Goal: Task Accomplishment & Management: Manage account settings

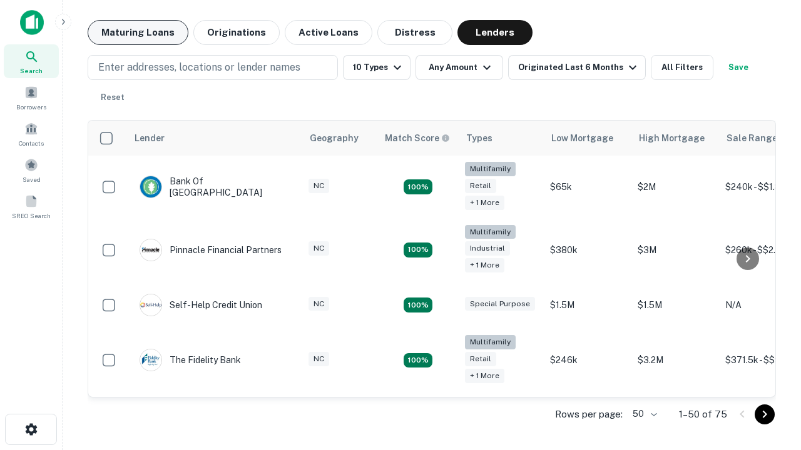
click at [138, 33] on button "Maturing Loans" at bounding box center [138, 32] width 101 height 25
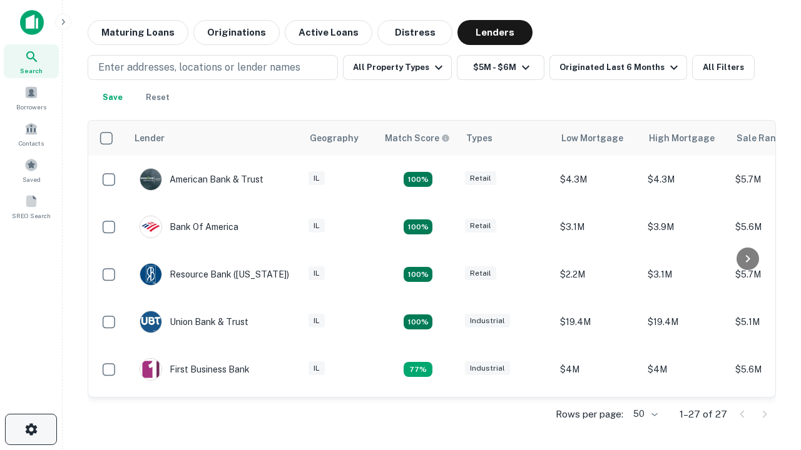
click at [31, 430] on icon "button" at bounding box center [31, 429] width 15 height 15
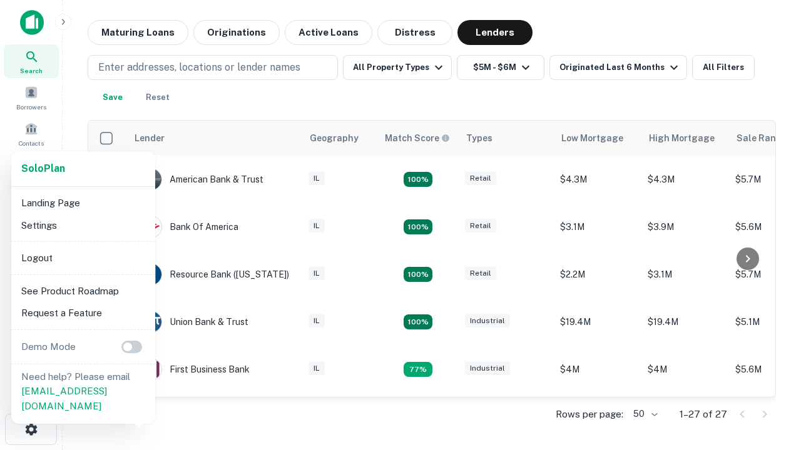
click at [83, 258] on li "Logout" at bounding box center [83, 258] width 134 height 23
